Goal: Information Seeking & Learning: Learn about a topic

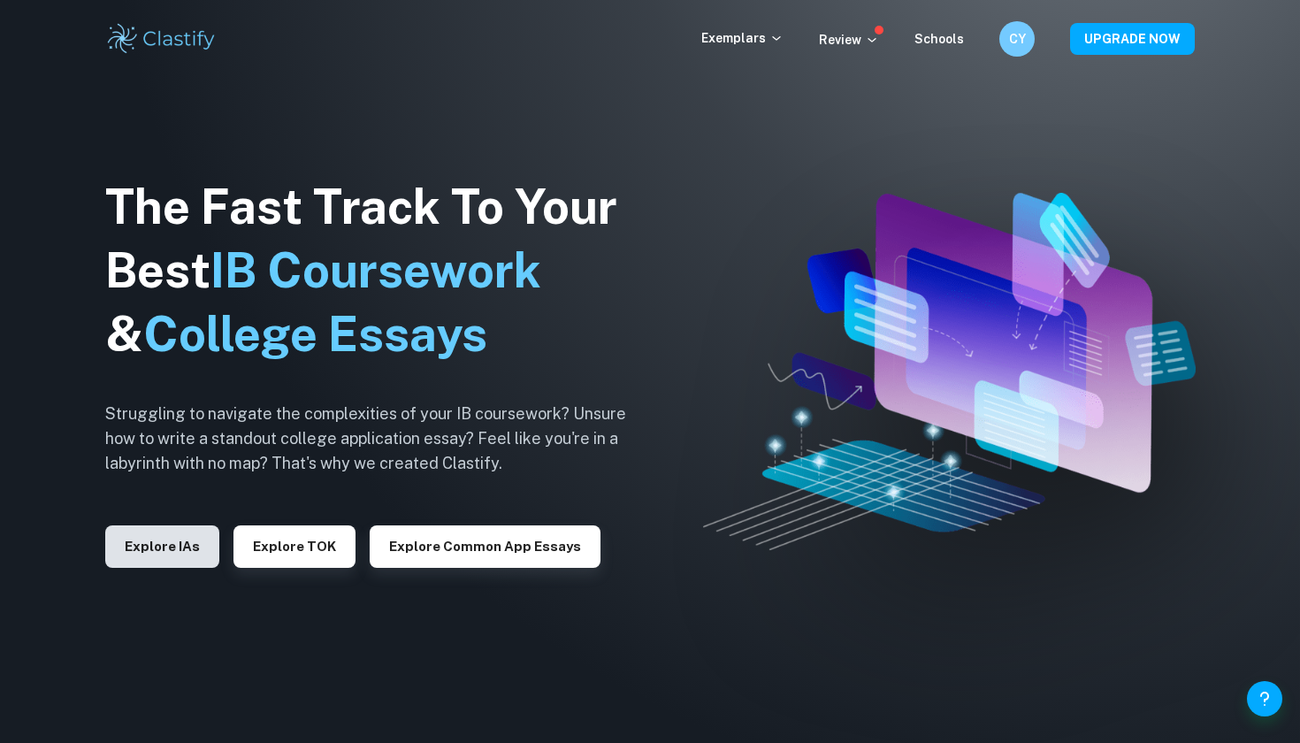
click at [161, 546] on button "Explore IAs" at bounding box center [162, 546] width 114 height 42
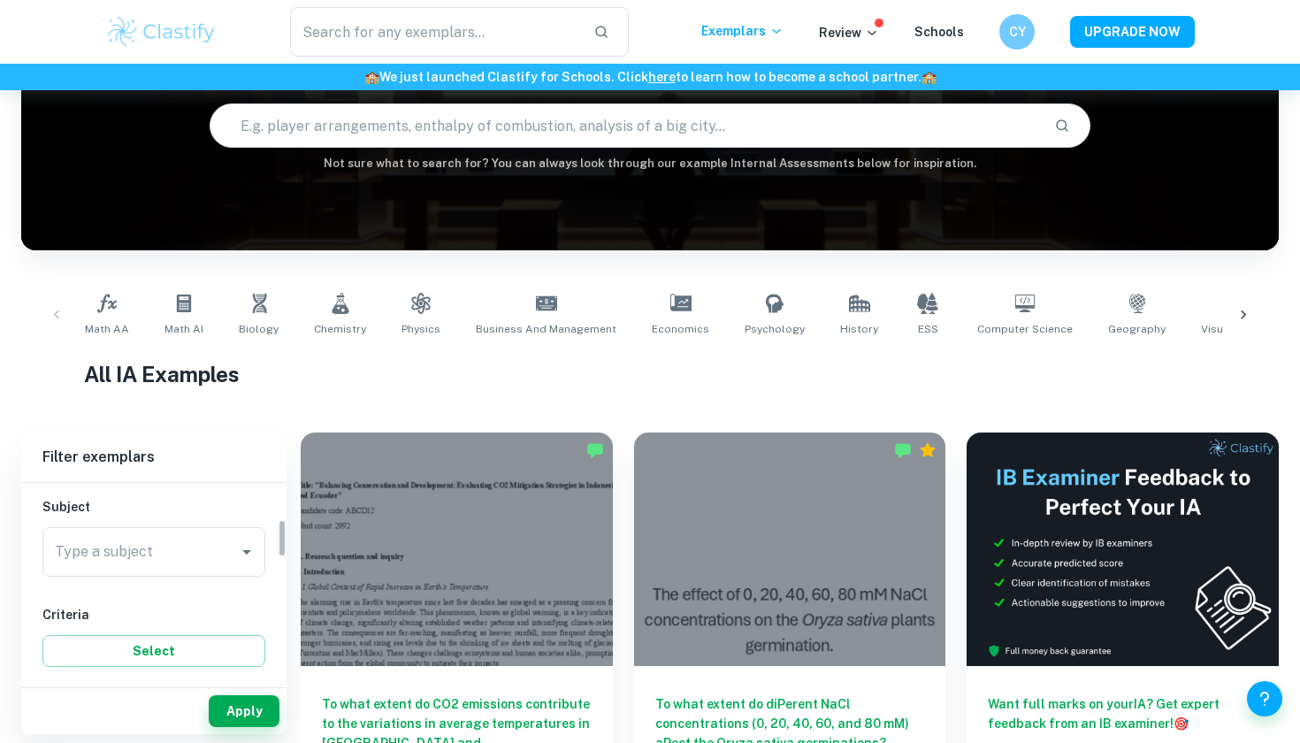
scroll to position [193, 0]
click at [159, 530] on div "Type a subject" at bounding box center [153, 548] width 223 height 50
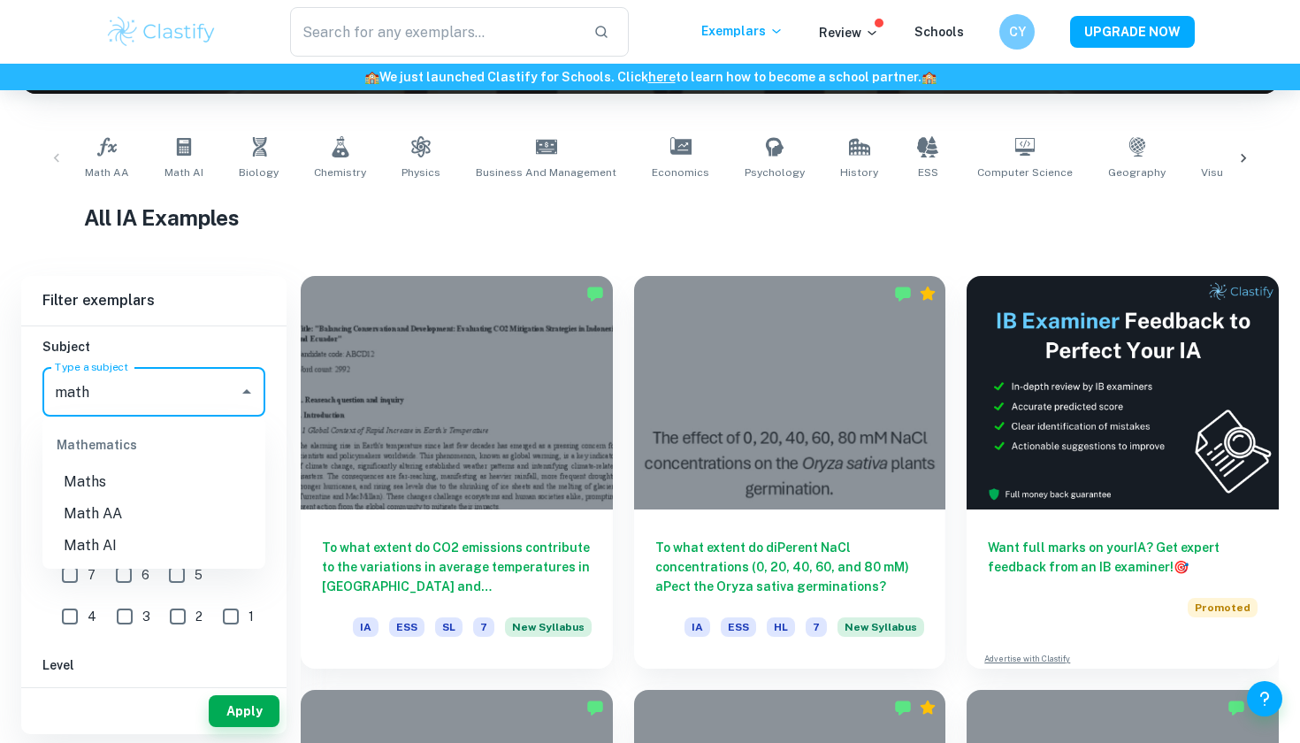
scroll to position [327, 0]
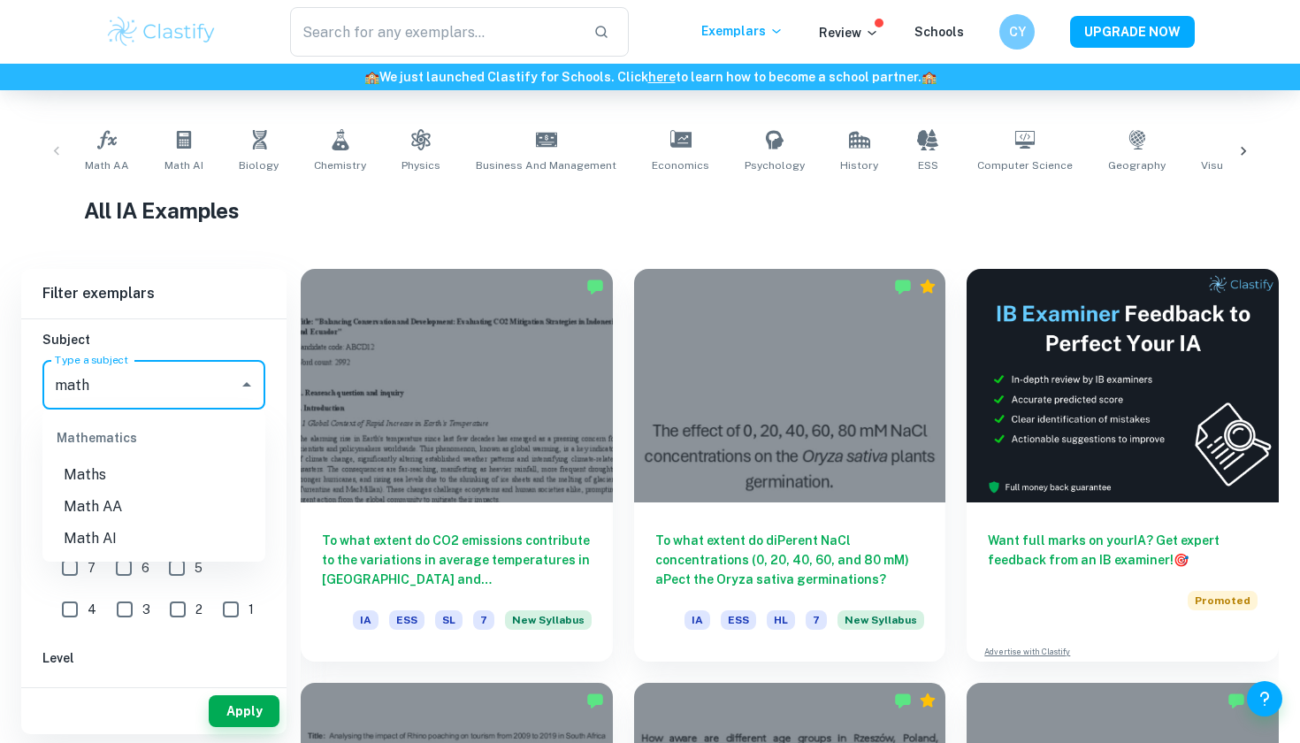
click at [120, 512] on li "Math AA" at bounding box center [153, 507] width 223 height 32
type input "Math AA"
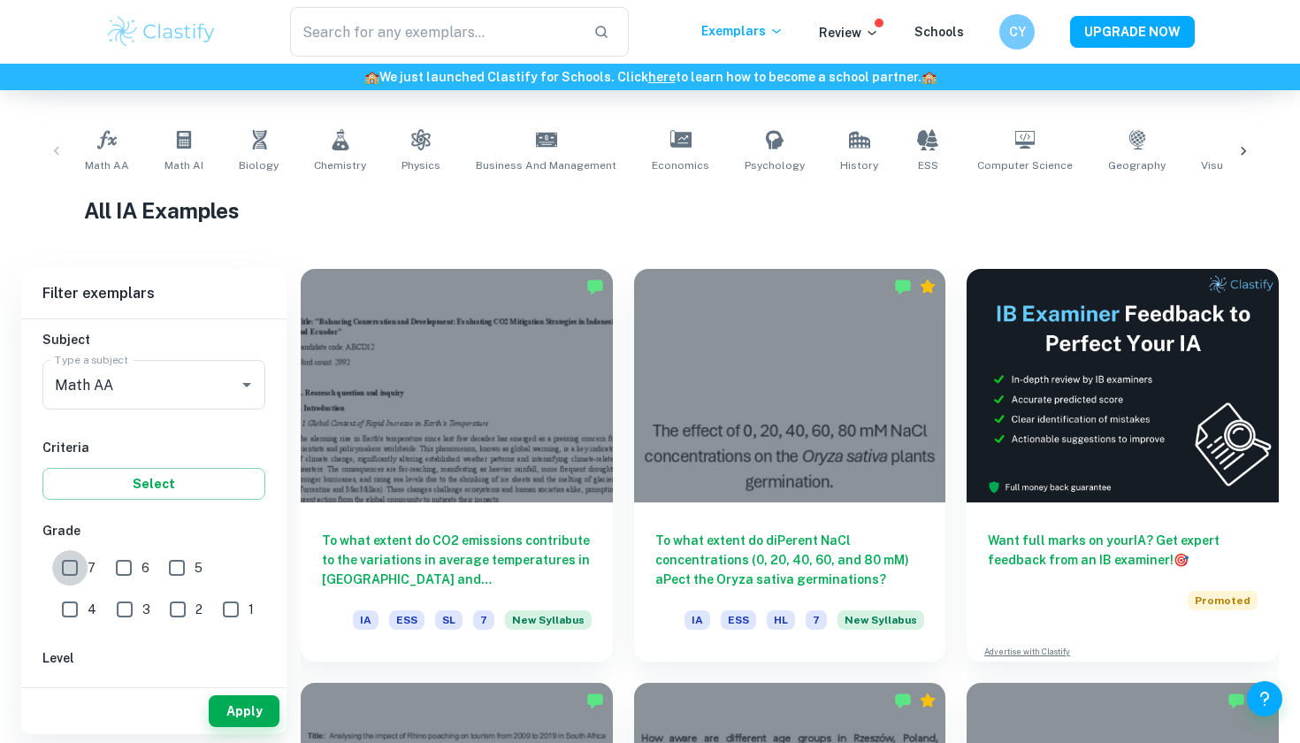
click at [74, 571] on input "7" at bounding box center [69, 567] width 35 height 35
checkbox input "true"
click at [129, 564] on input "6" at bounding box center [123, 567] width 35 height 35
checkbox input "true"
click at [228, 710] on button "Apply" at bounding box center [244, 711] width 71 height 32
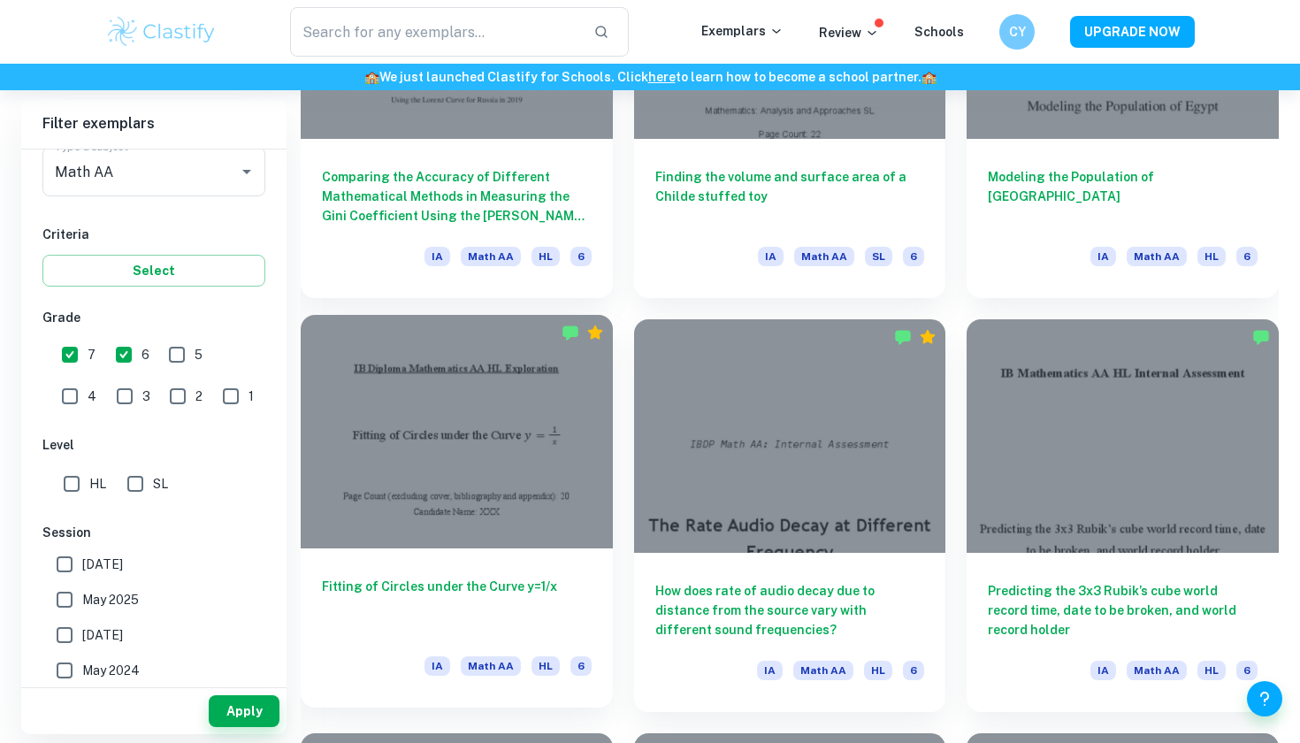
scroll to position [1937, 0]
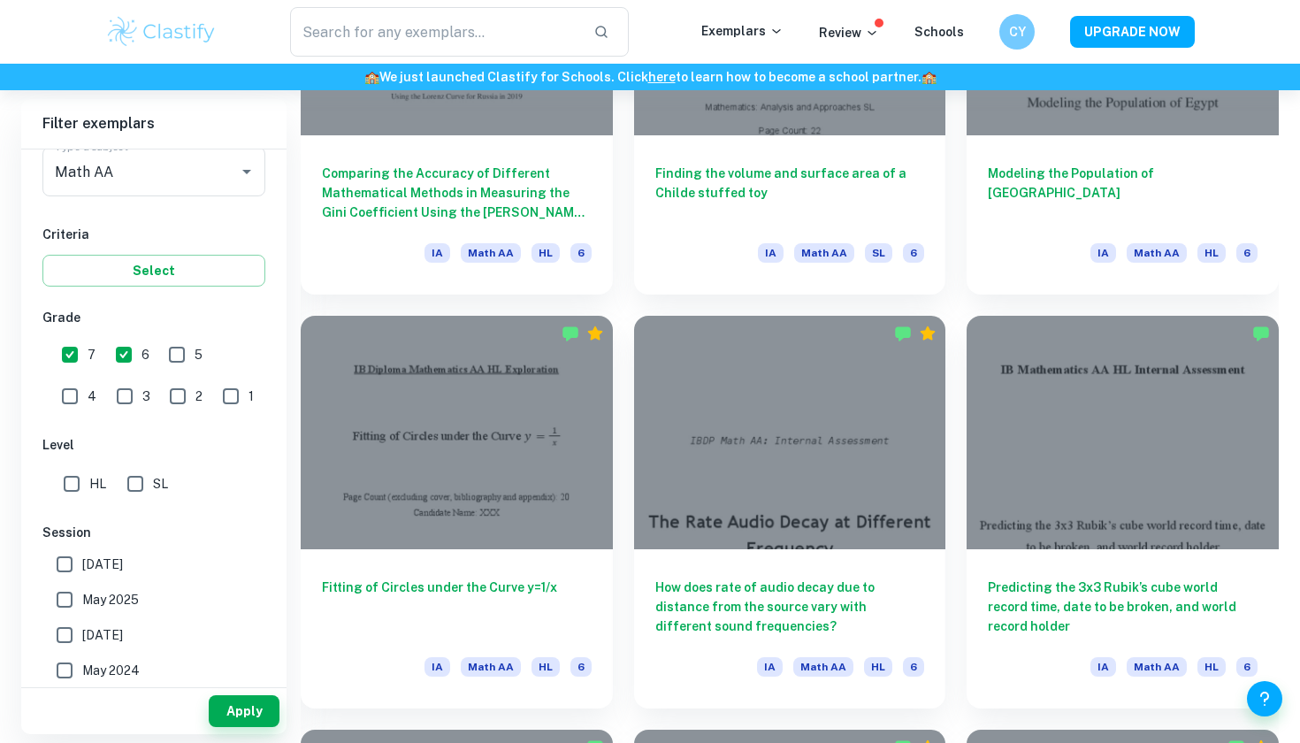
click at [65, 479] on input "HL" at bounding box center [71, 483] width 35 height 35
checkbox input "true"
click at [248, 715] on button "Apply" at bounding box center [244, 711] width 71 height 32
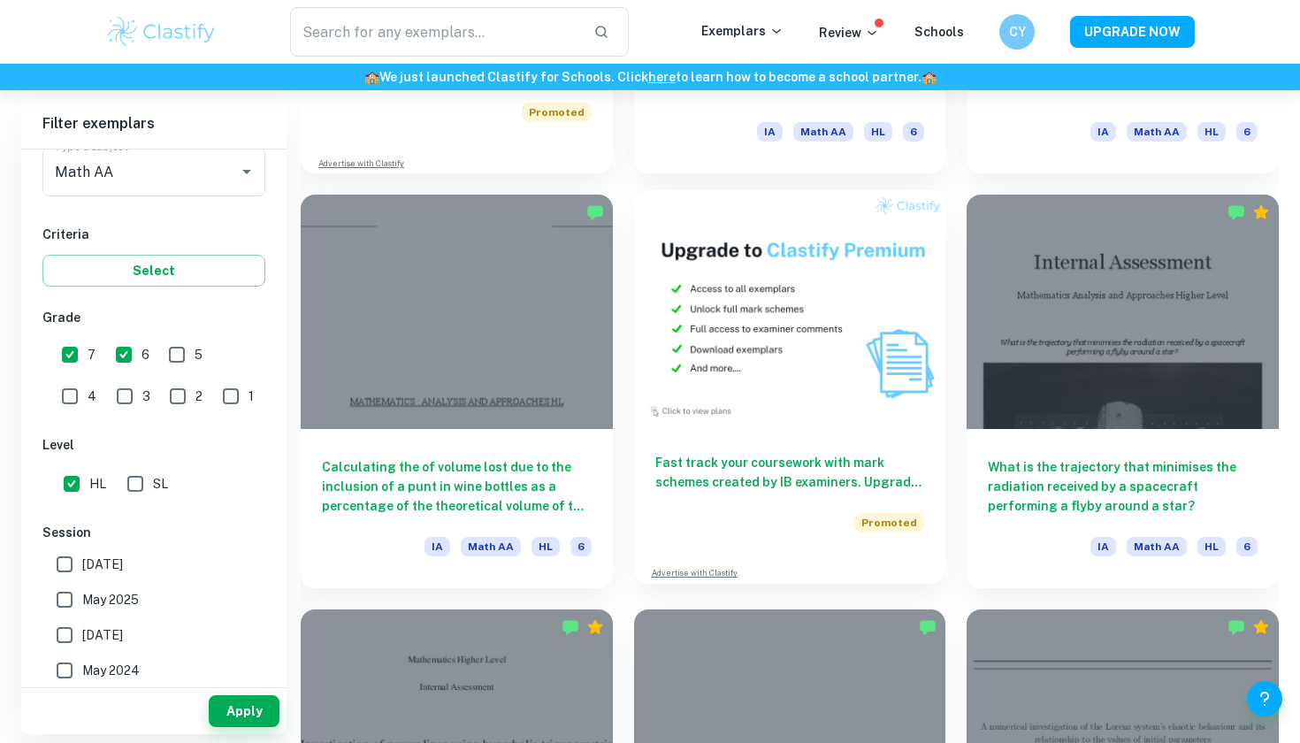
scroll to position [3302, 0]
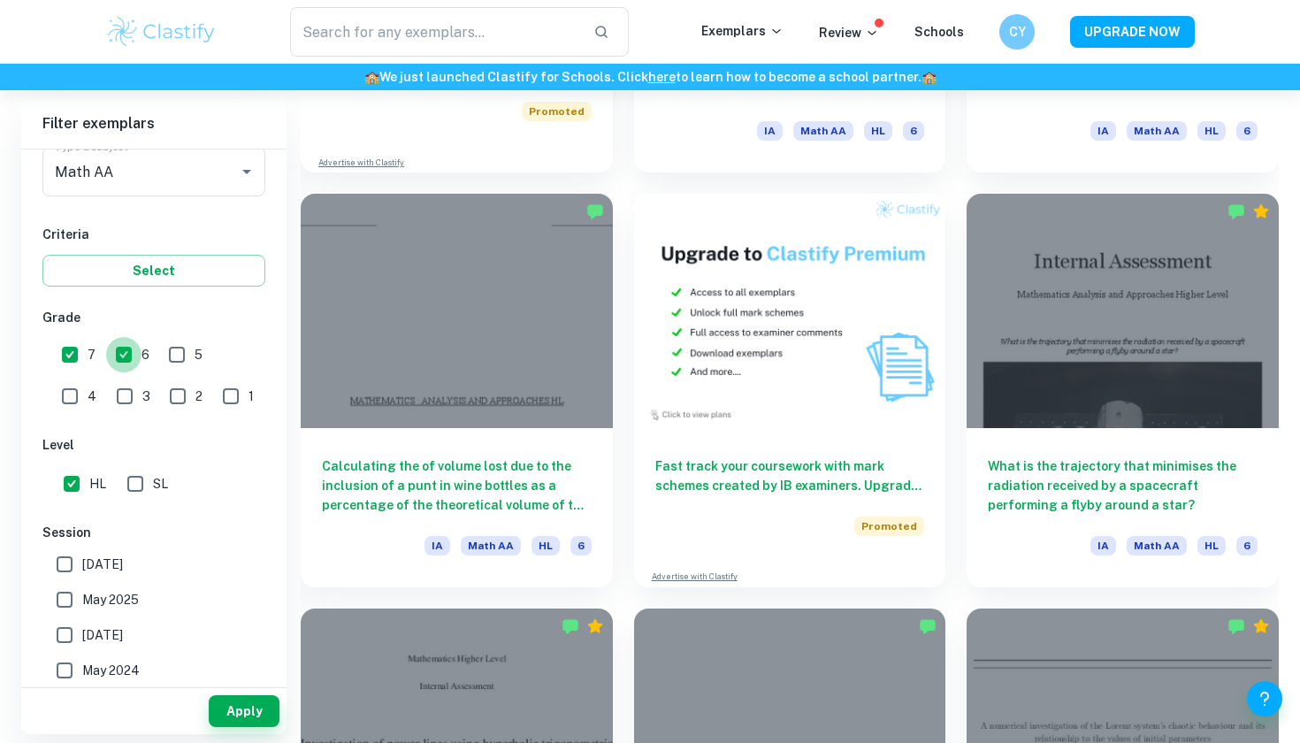
click at [128, 364] on input "6" at bounding box center [123, 354] width 35 height 35
checkbox input "false"
click at [230, 708] on button "Apply" at bounding box center [244, 711] width 71 height 32
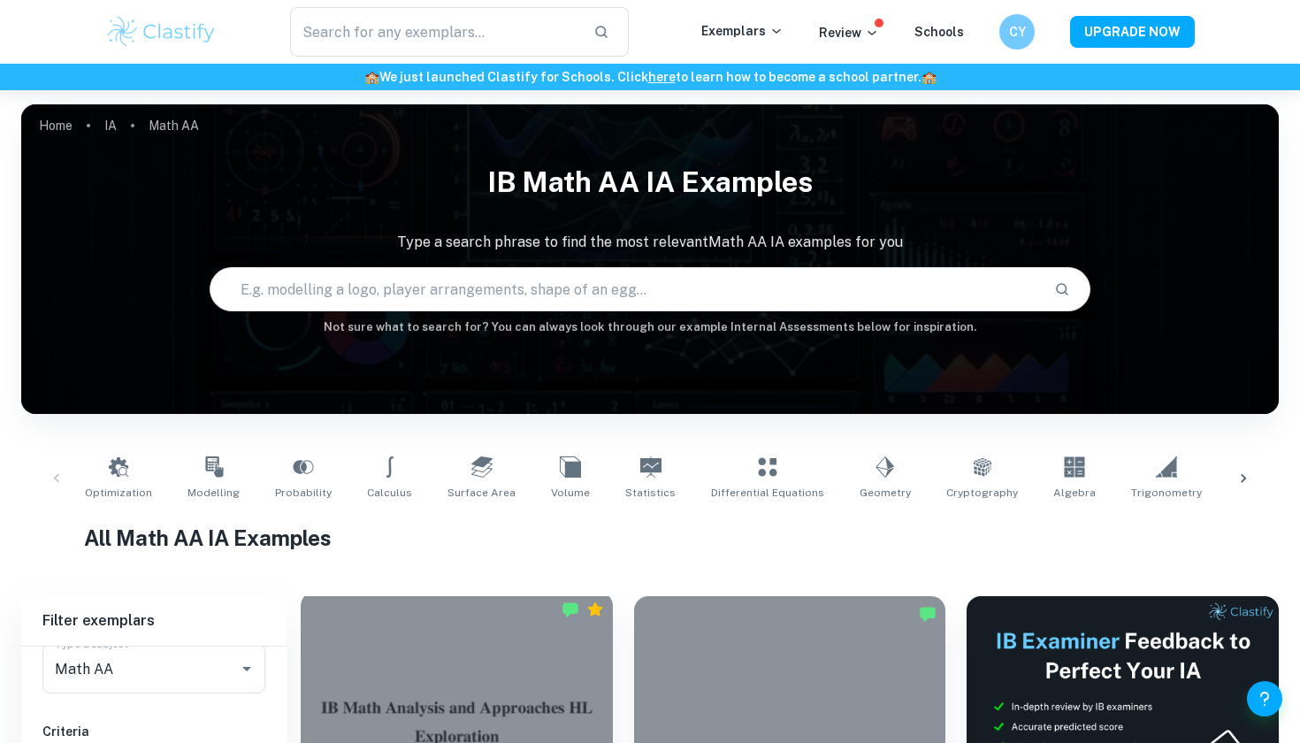
scroll to position [0, 0]
click at [372, 644] on div at bounding box center [457, 708] width 312 height 233
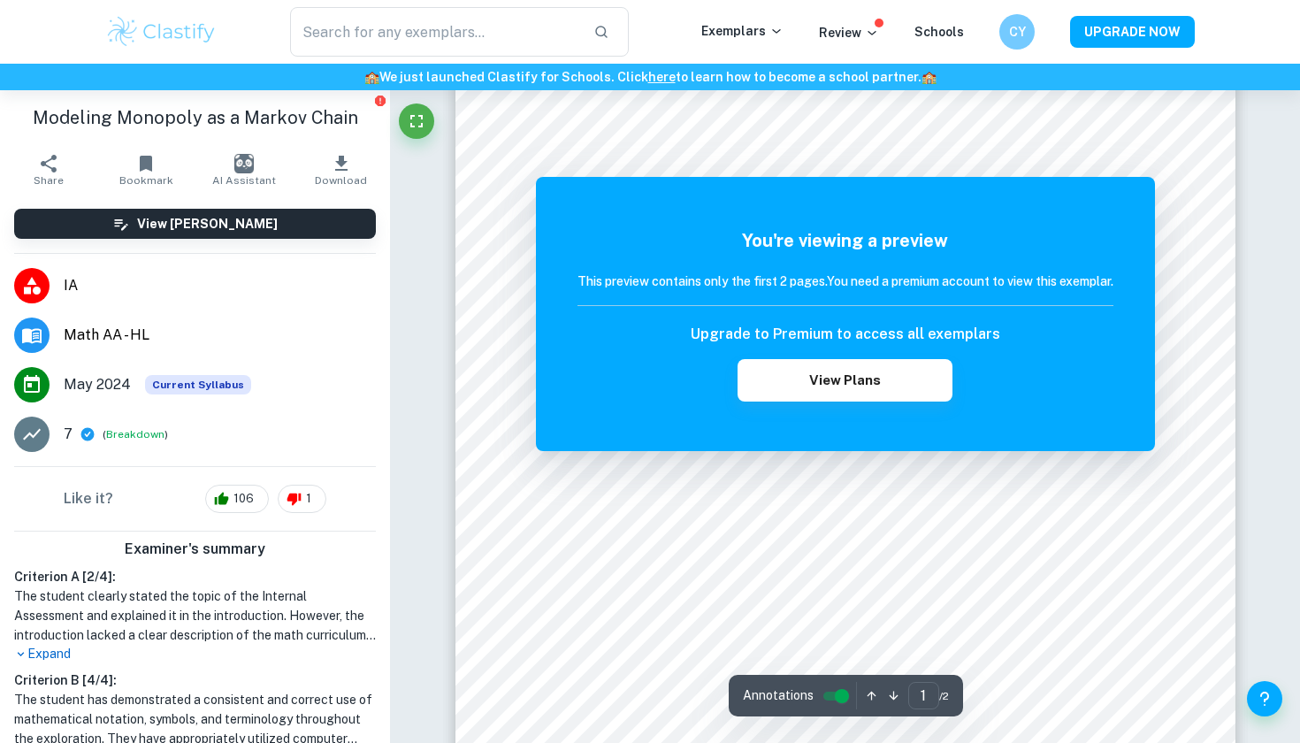
scroll to position [252, 0]
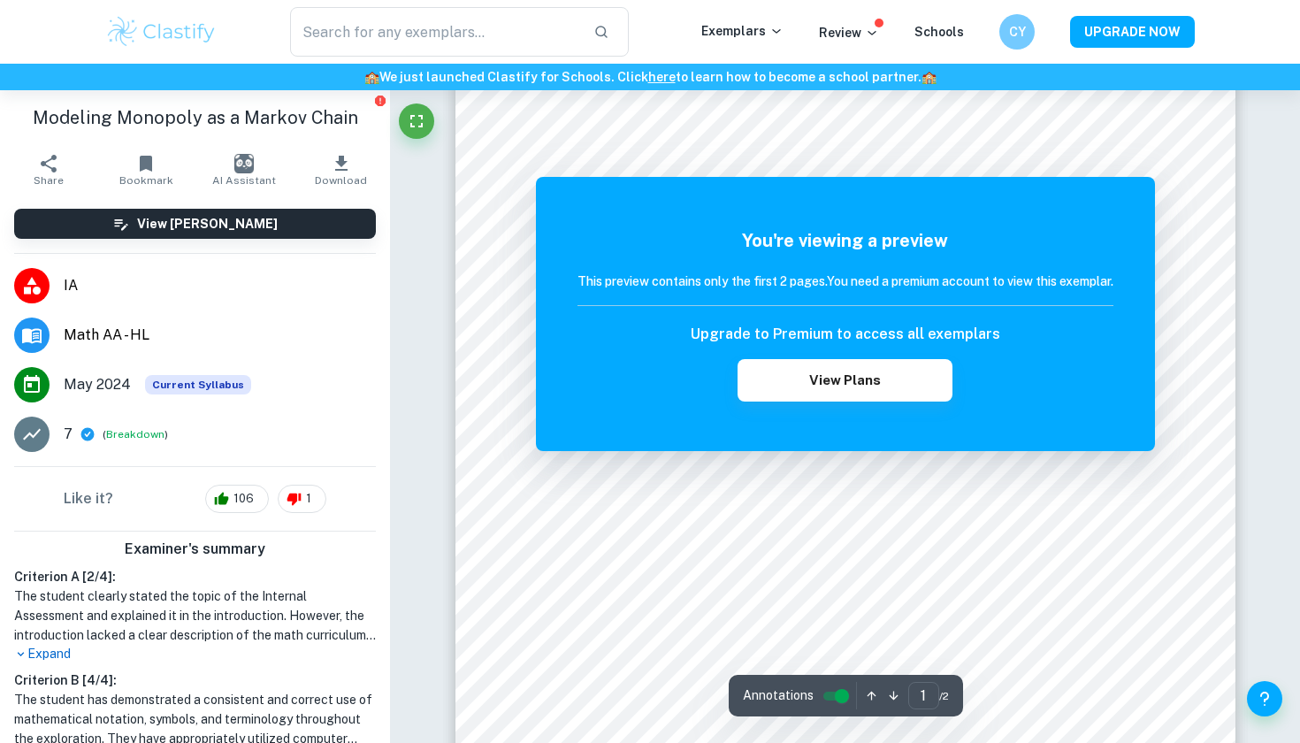
click at [328, 486] on div "Like it? 106 1" at bounding box center [195, 499] width 390 height 64
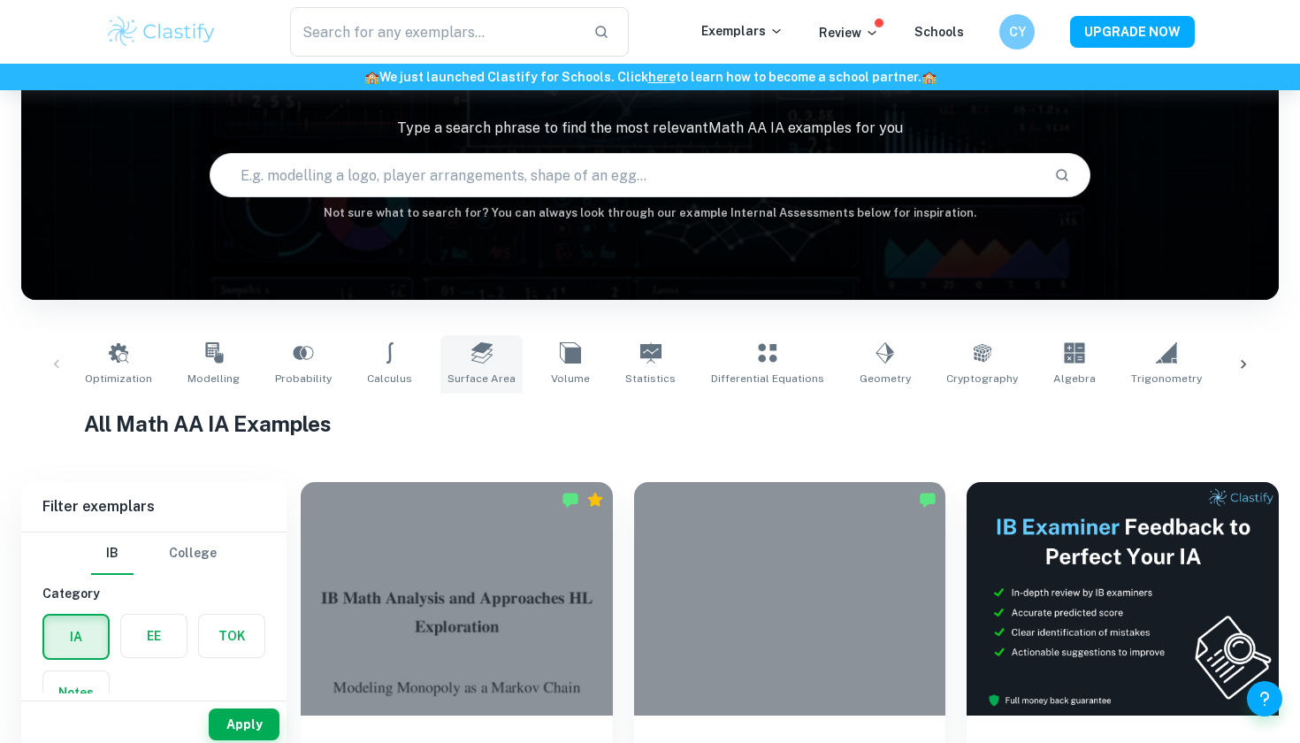
scroll to position [257, 0]
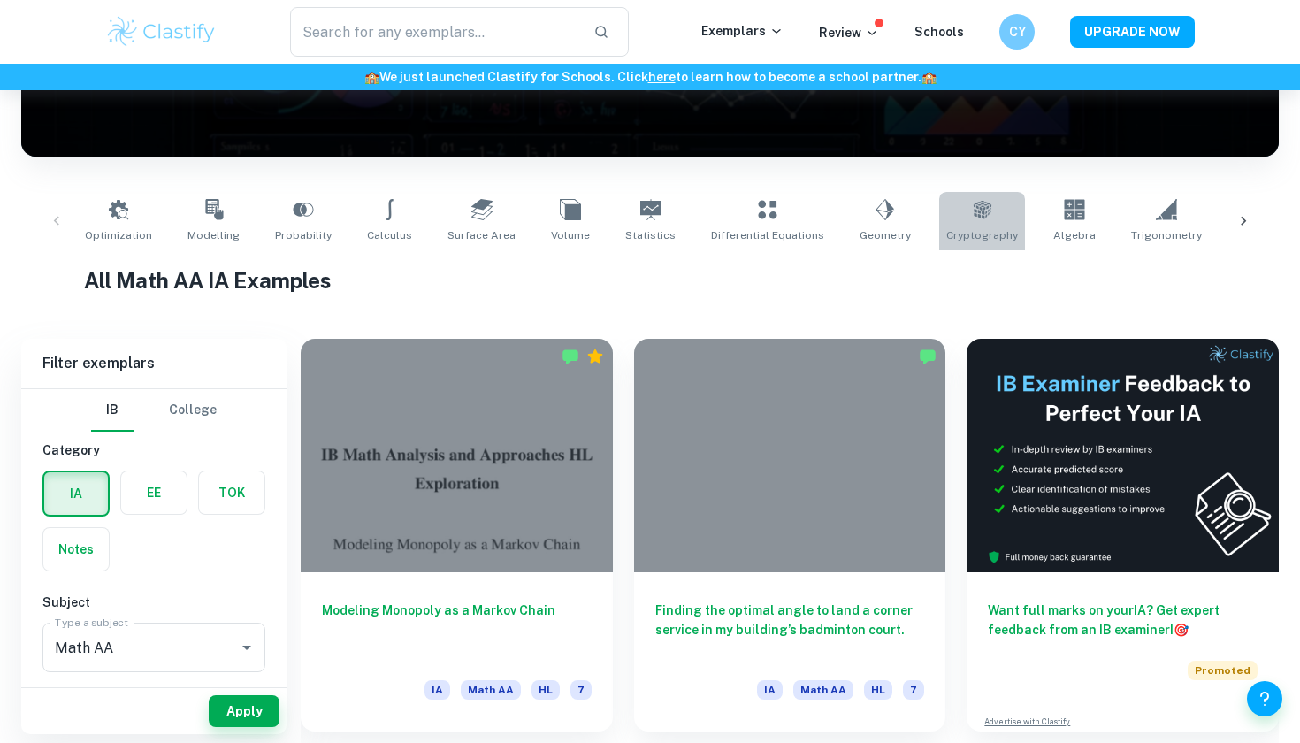
click at [958, 221] on link "Cryptography" at bounding box center [982, 221] width 86 height 58
type input "Cryptography"
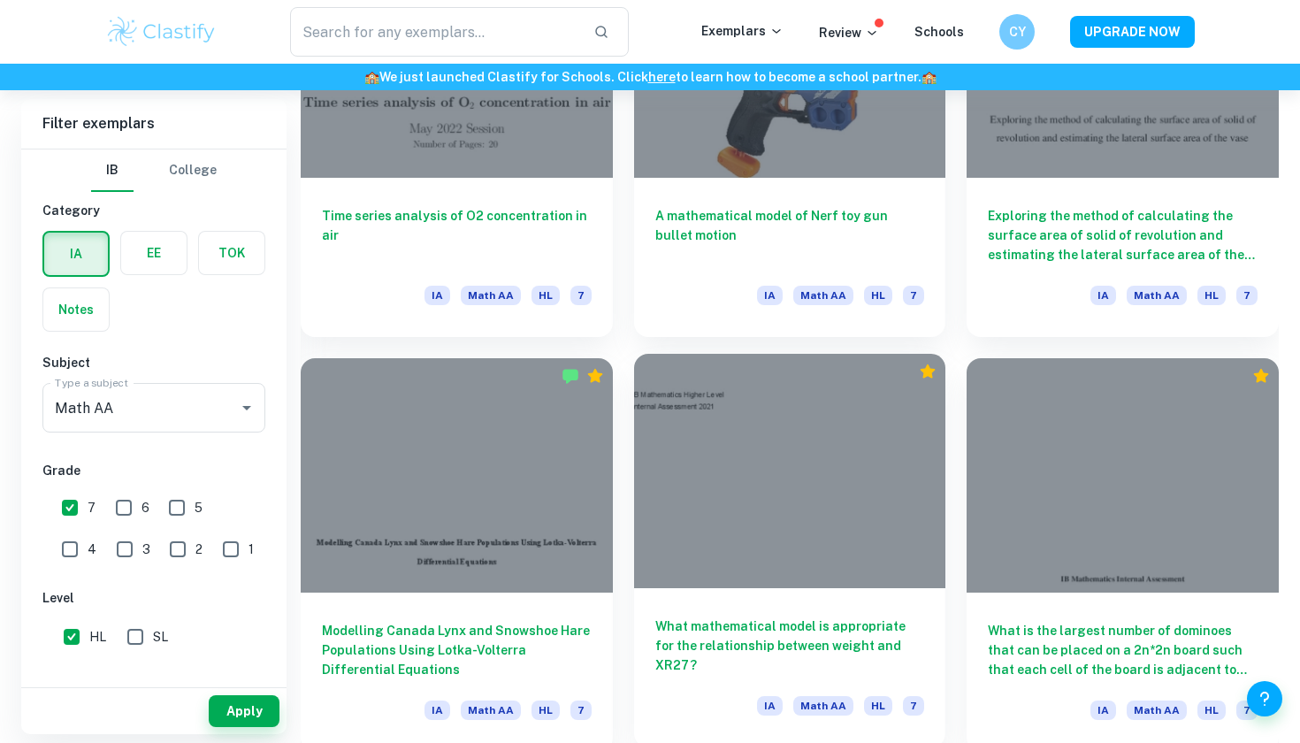
scroll to position [2318, 0]
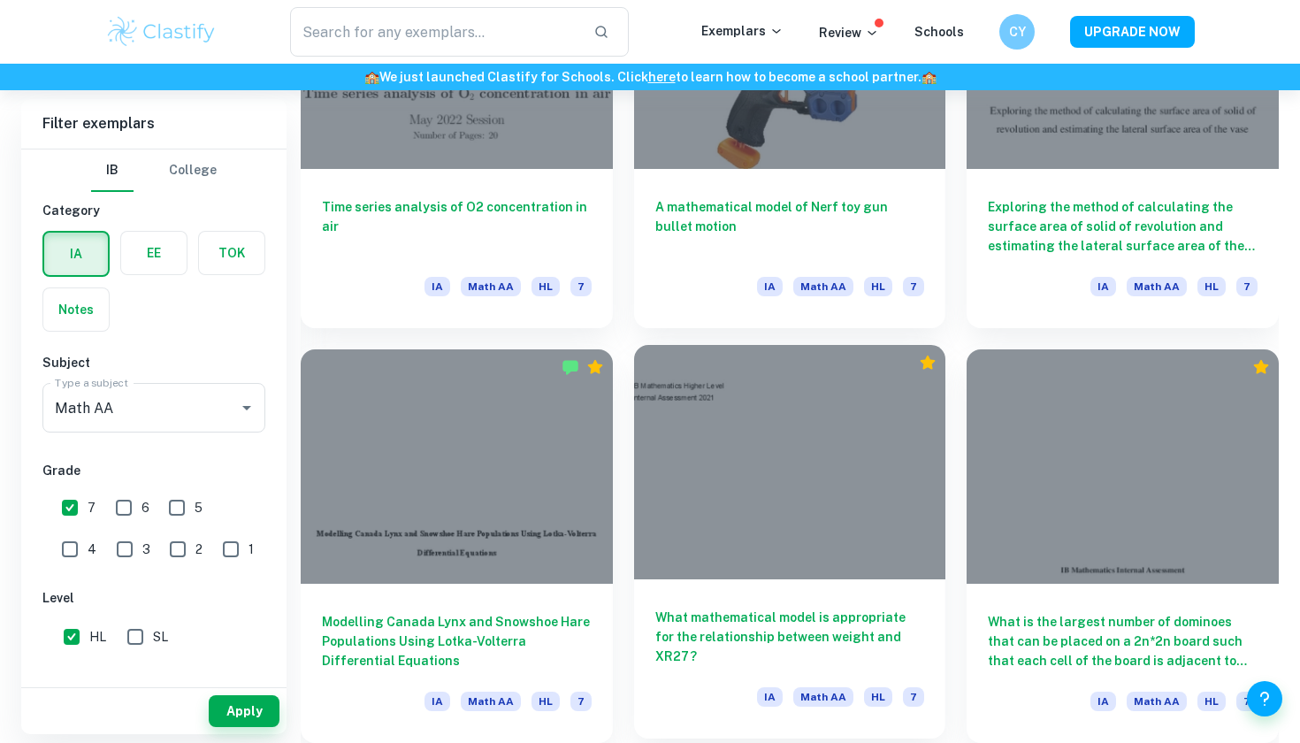
click at [702, 455] on div at bounding box center [790, 461] width 312 height 233
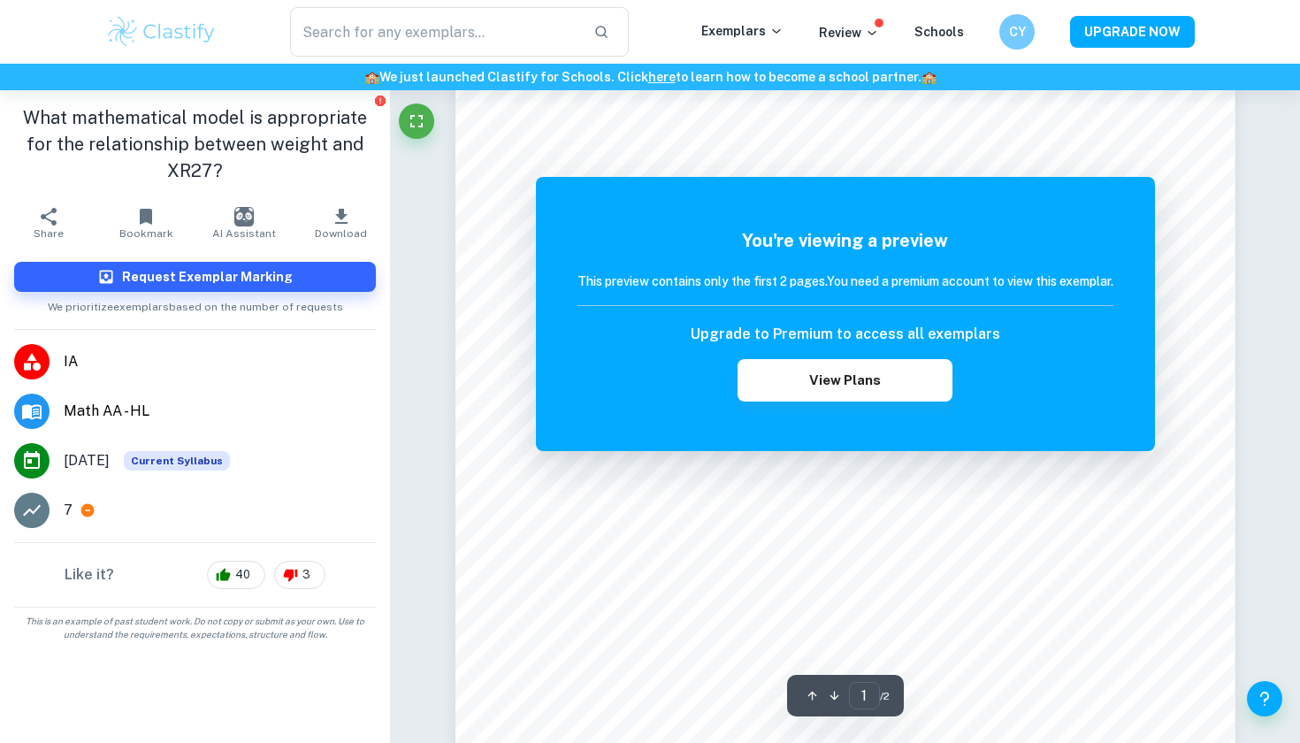
scroll to position [71, 0]
